Goal: Check status: Check status

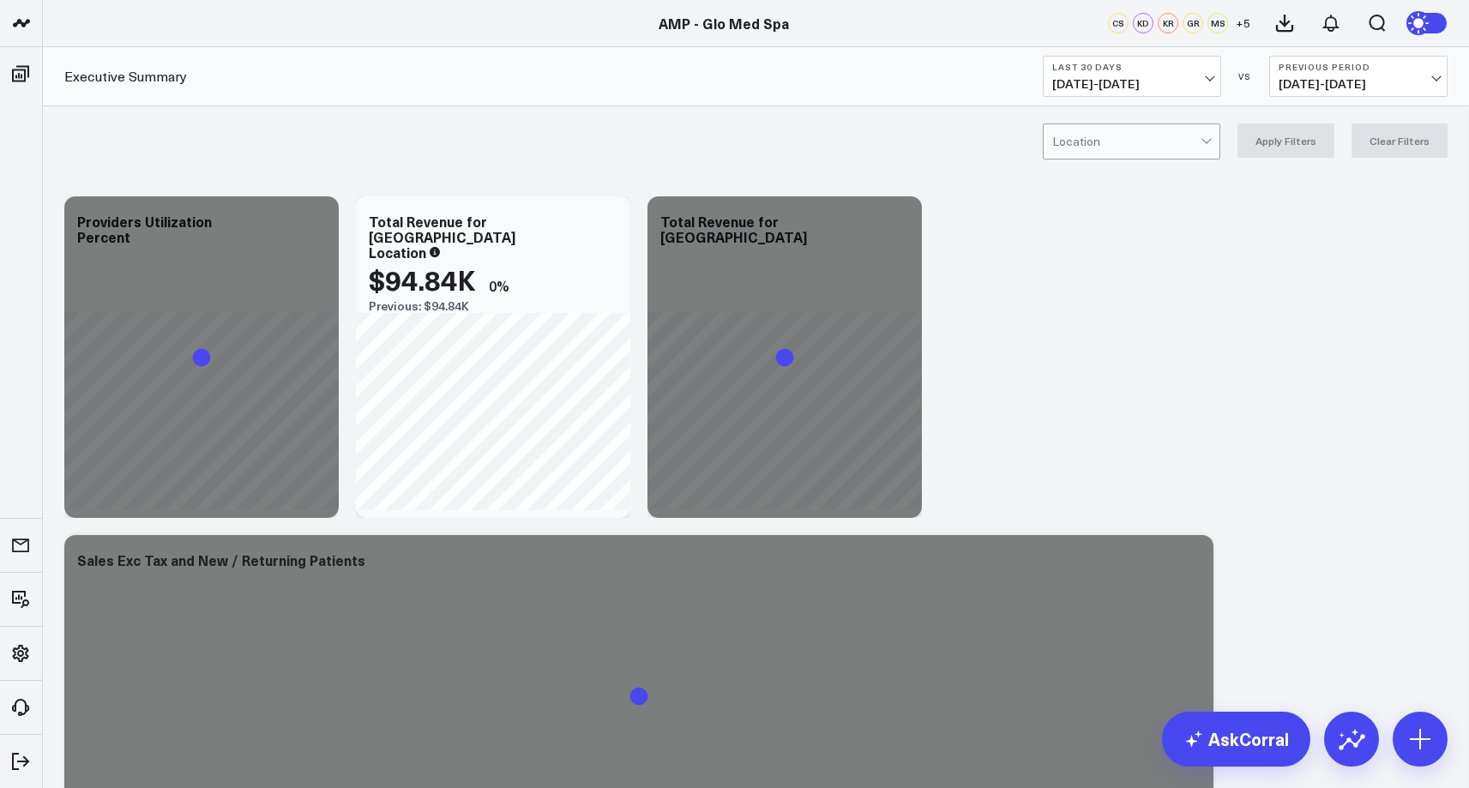
click at [1134, 81] on span "08/26/25 - 09/24/25" at bounding box center [1131, 84] width 159 height 14
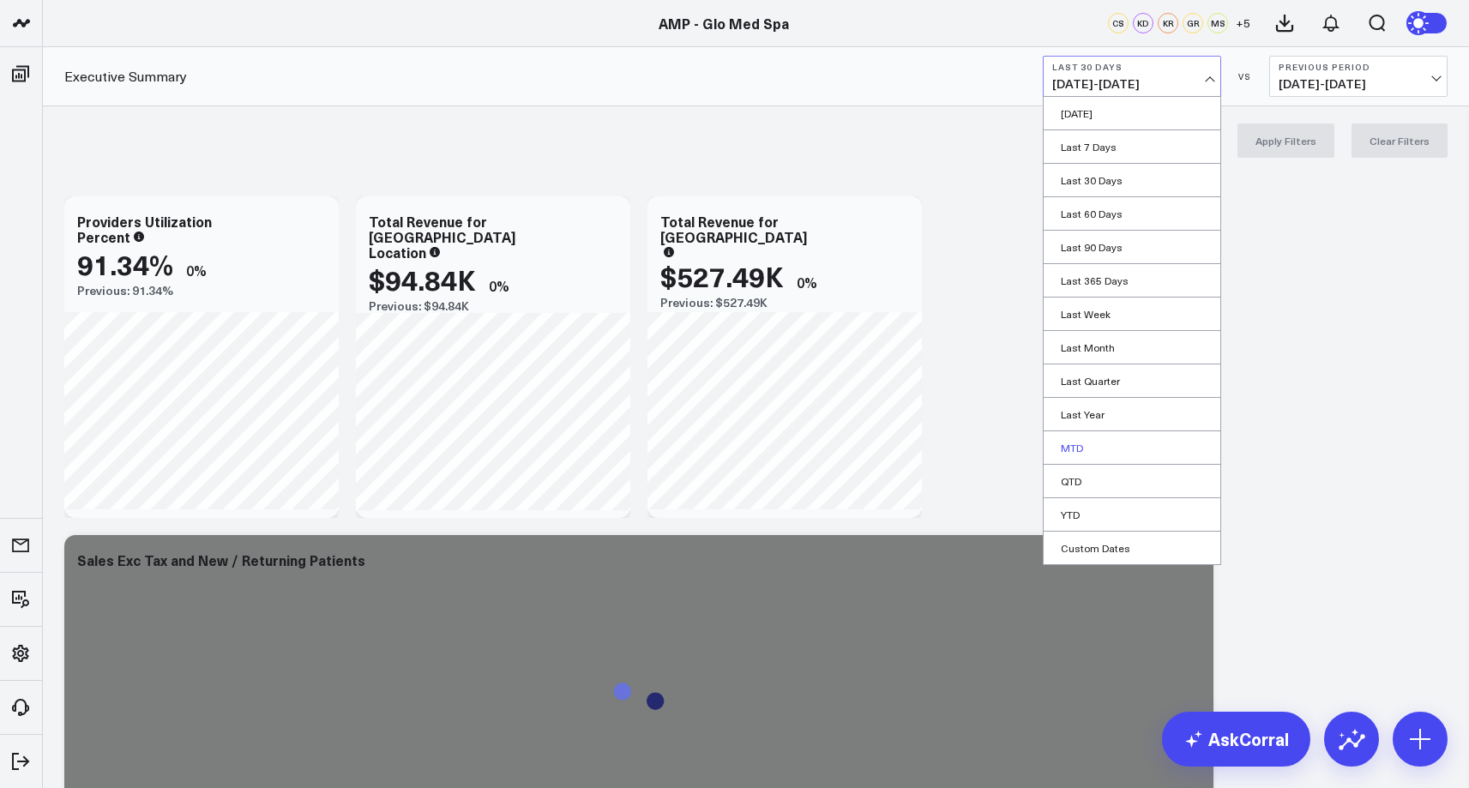
click at [1122, 449] on link "MTD" at bounding box center [1132, 447] width 177 height 33
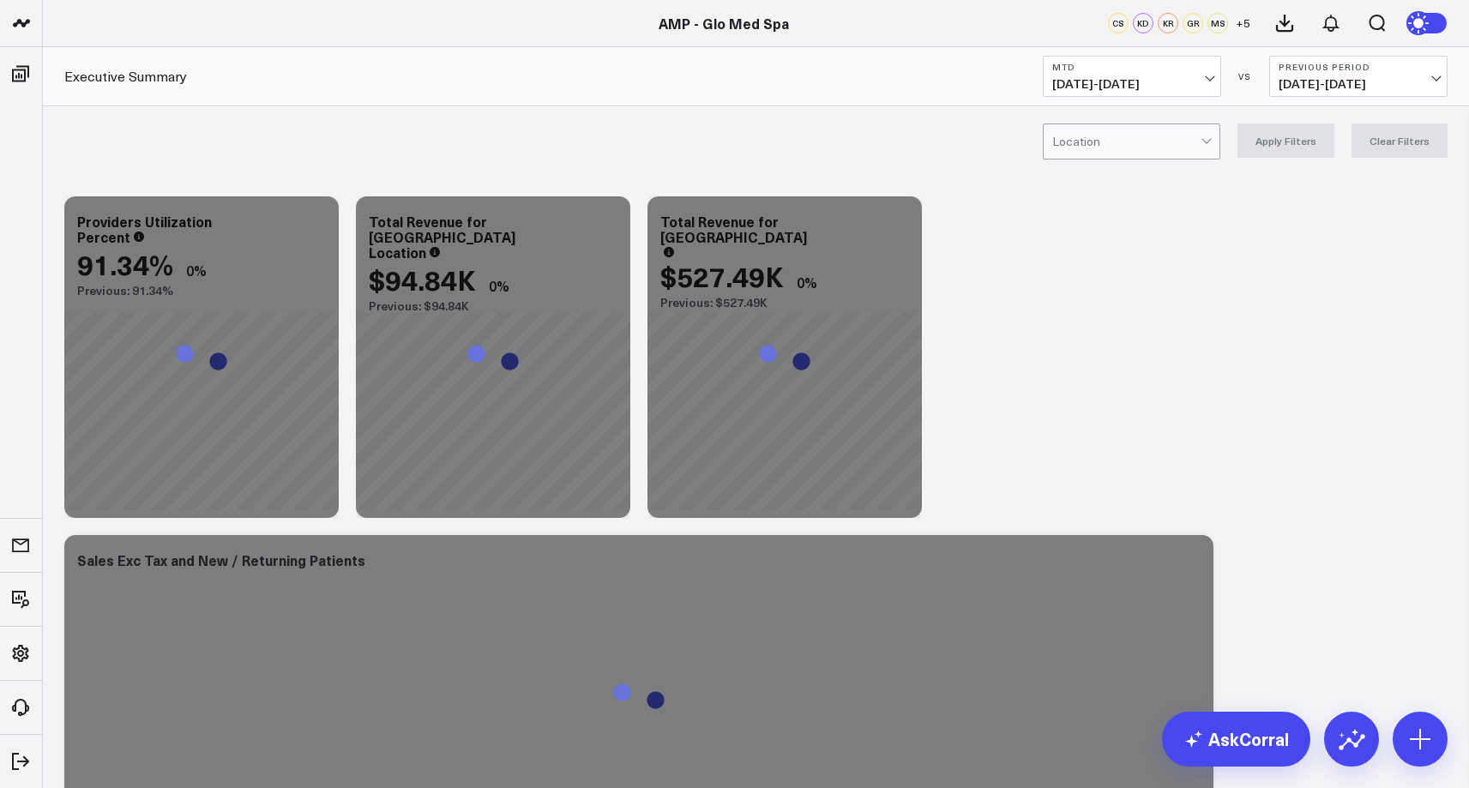
click at [1297, 66] on b "Previous Period" at bounding box center [1358, 67] width 159 height 10
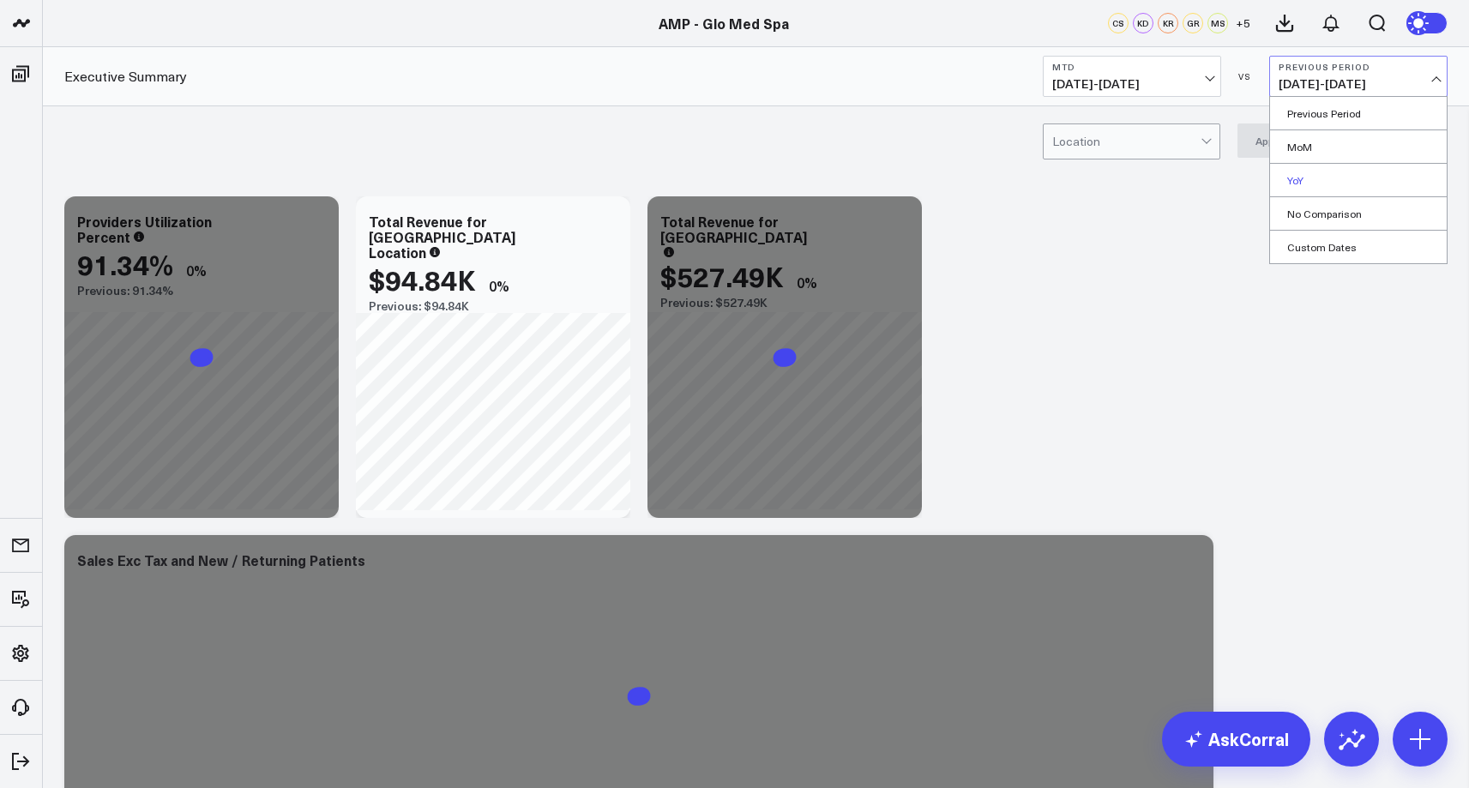
click at [1326, 173] on link "YoY" at bounding box center [1358, 180] width 177 height 33
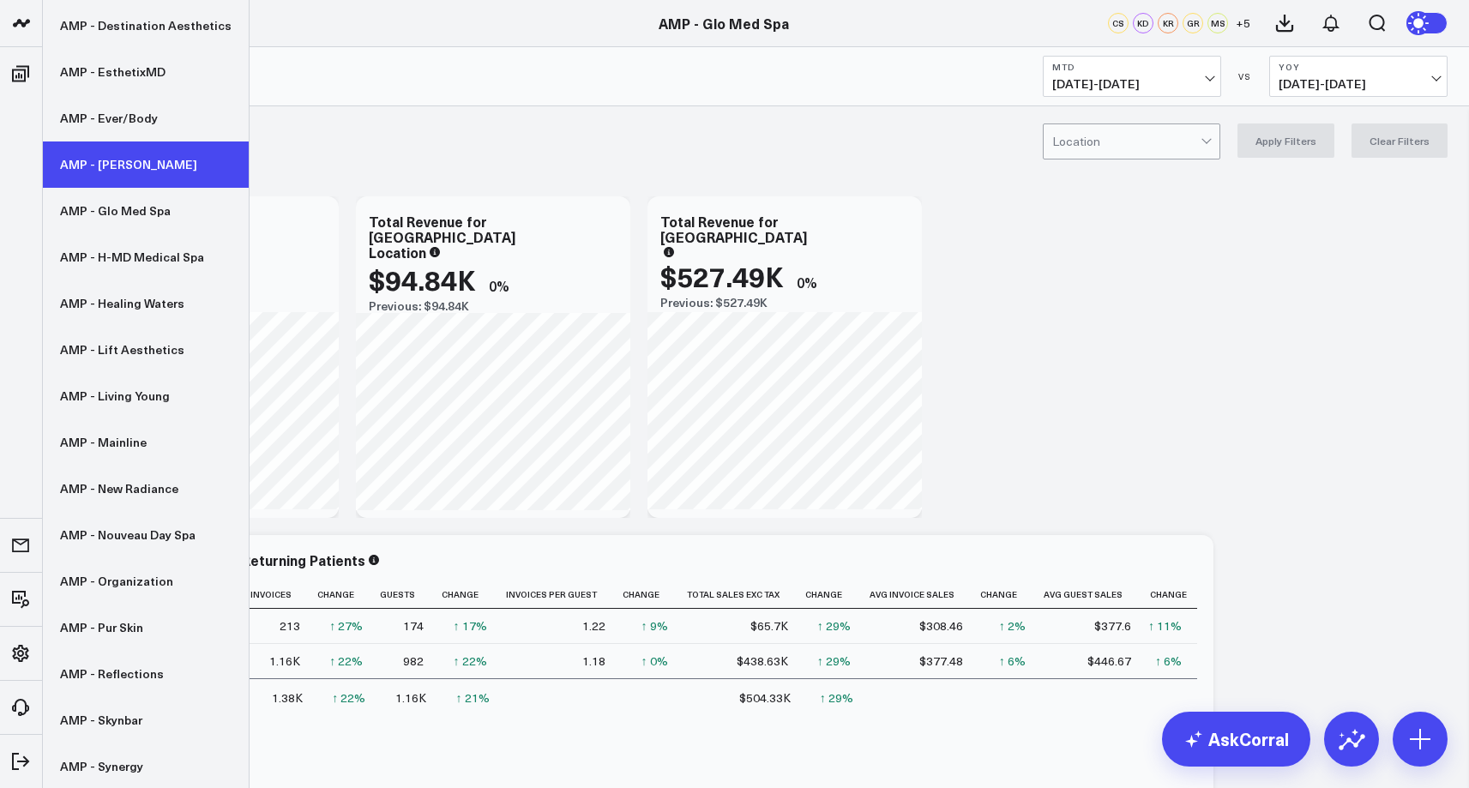
scroll to position [364, 0]
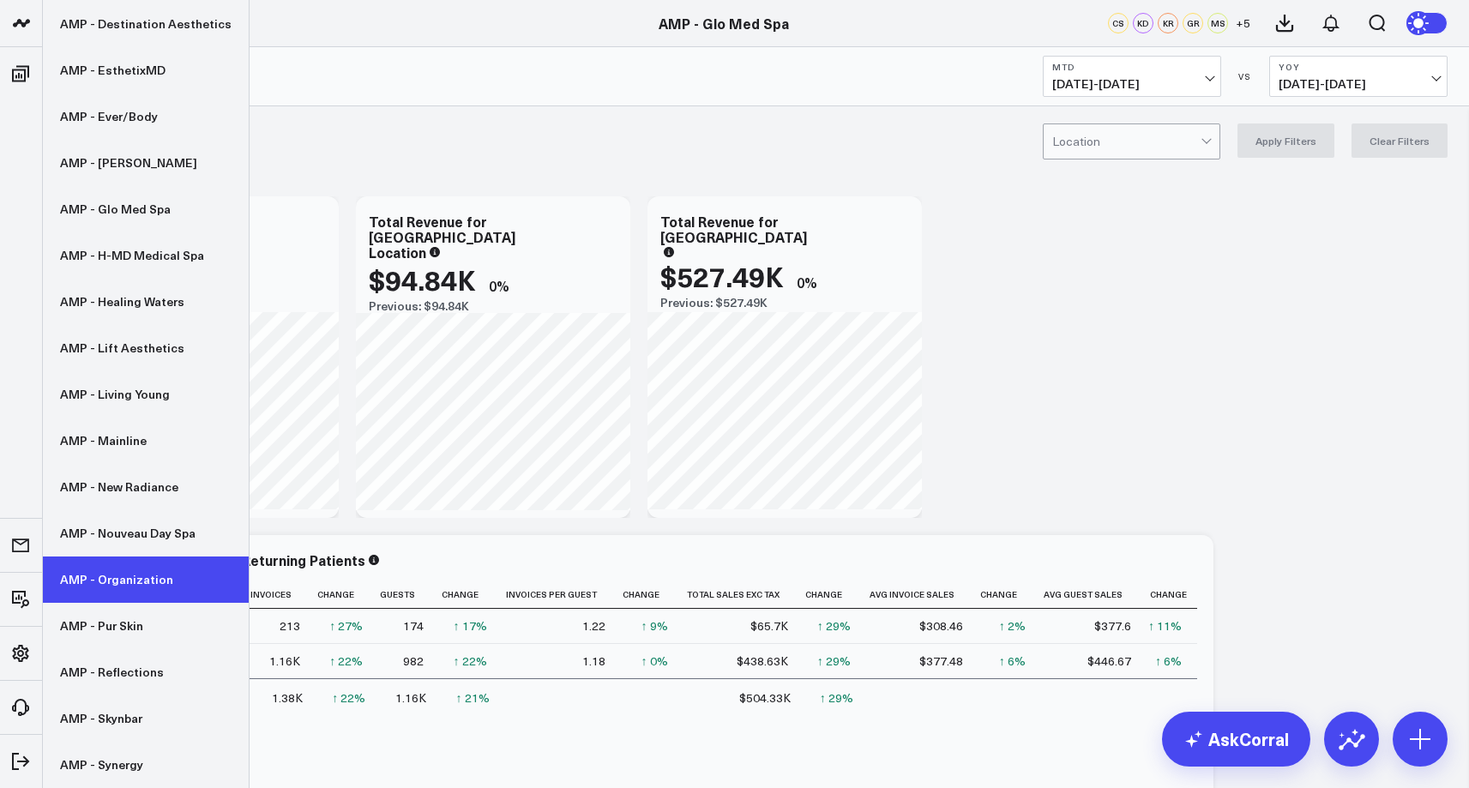
click at [137, 584] on link "AMP - Organization" at bounding box center [146, 580] width 206 height 46
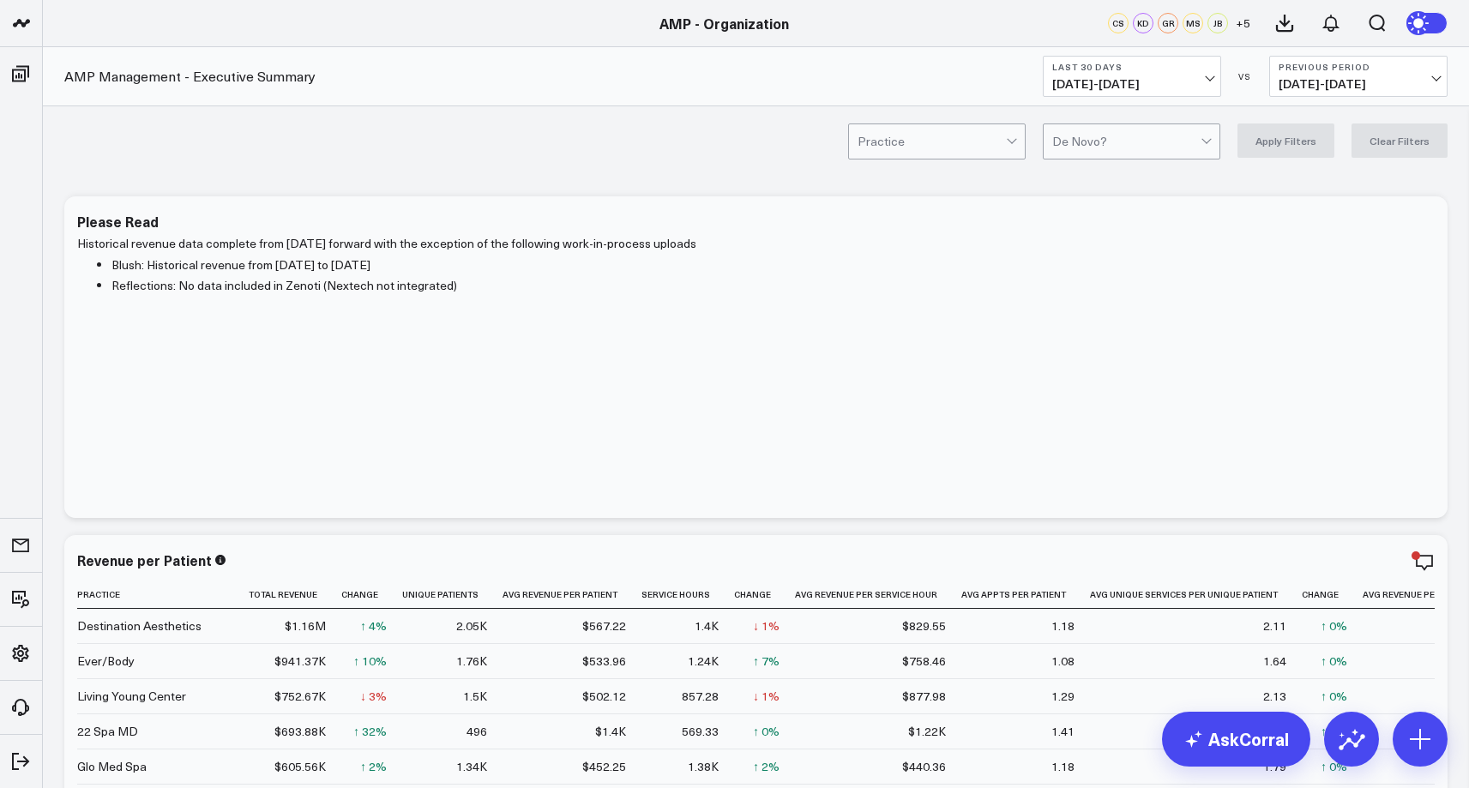
click at [1212, 70] on button "Last 30 Days [DATE] - [DATE]" at bounding box center [1132, 76] width 178 height 41
click at [1108, 448] on link "MTD" at bounding box center [1132, 447] width 177 height 33
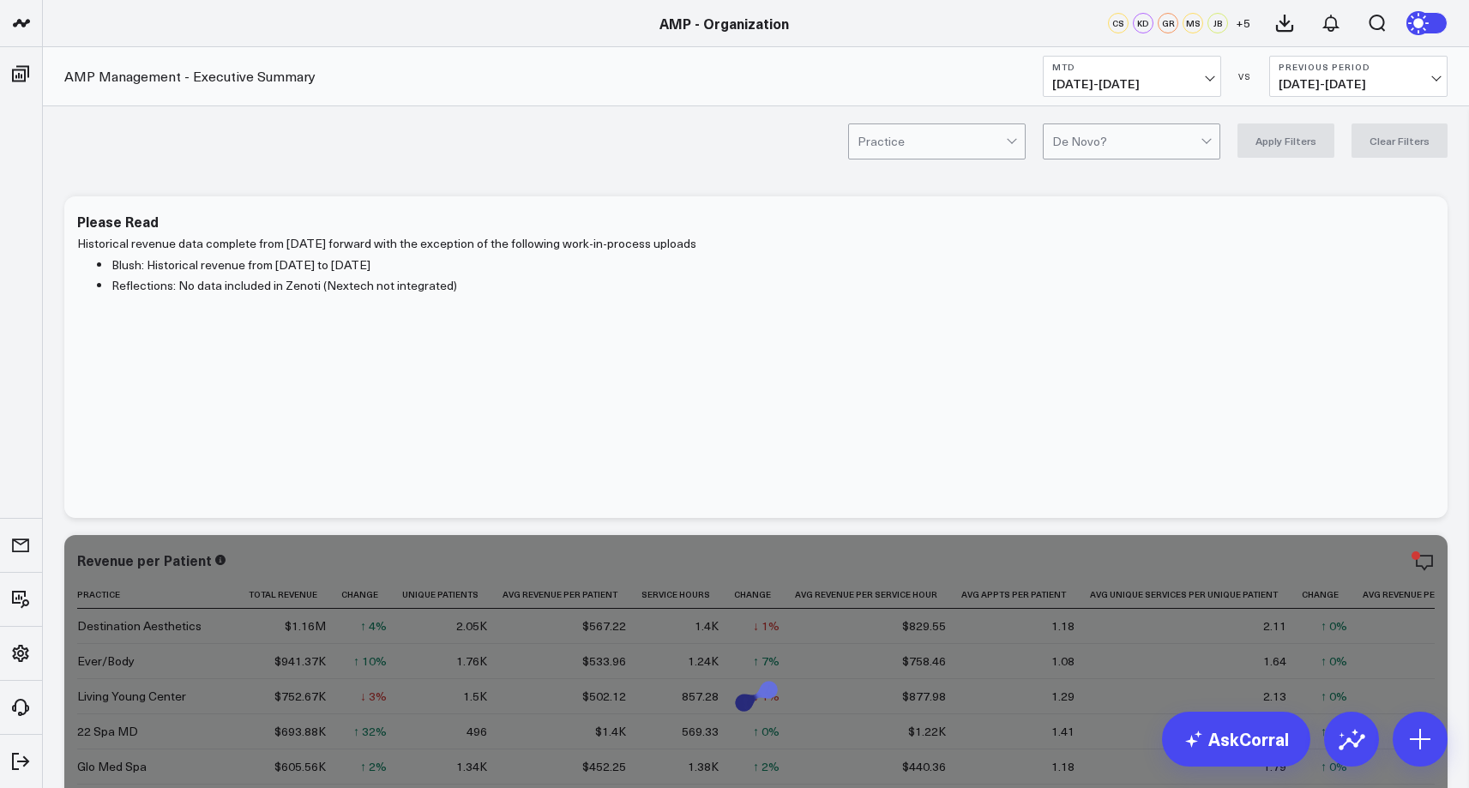
click at [1390, 63] on b "Previous Period" at bounding box center [1358, 67] width 159 height 10
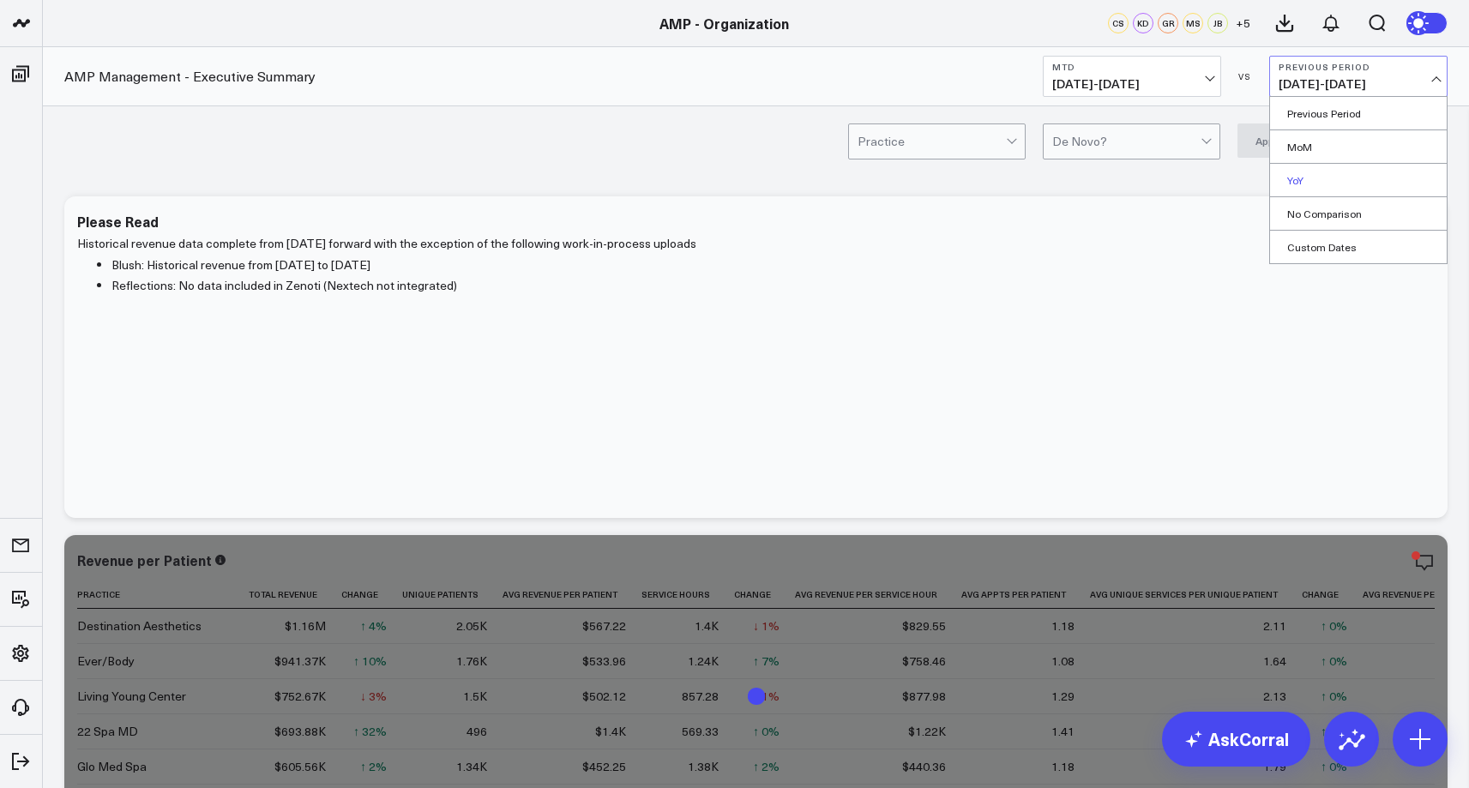
click at [1349, 184] on link "YoY" at bounding box center [1358, 180] width 177 height 33
